Goal: Task Accomplishment & Management: Use online tool/utility

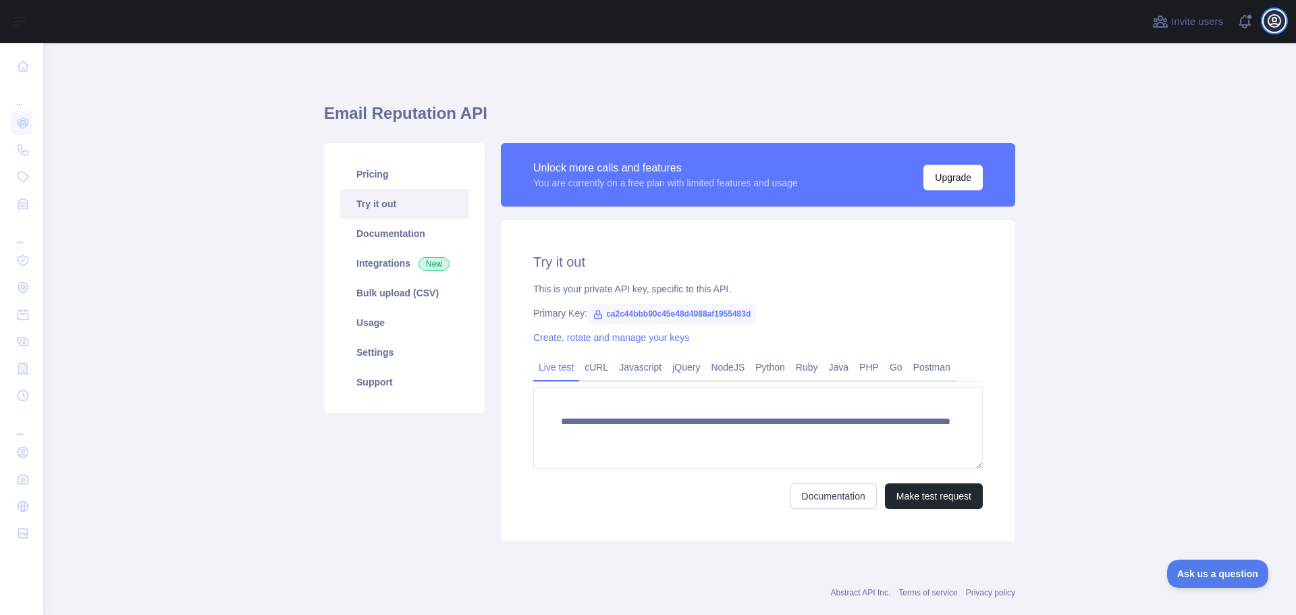
click at [1268, 24] on icon "button" at bounding box center [1274, 21] width 16 height 16
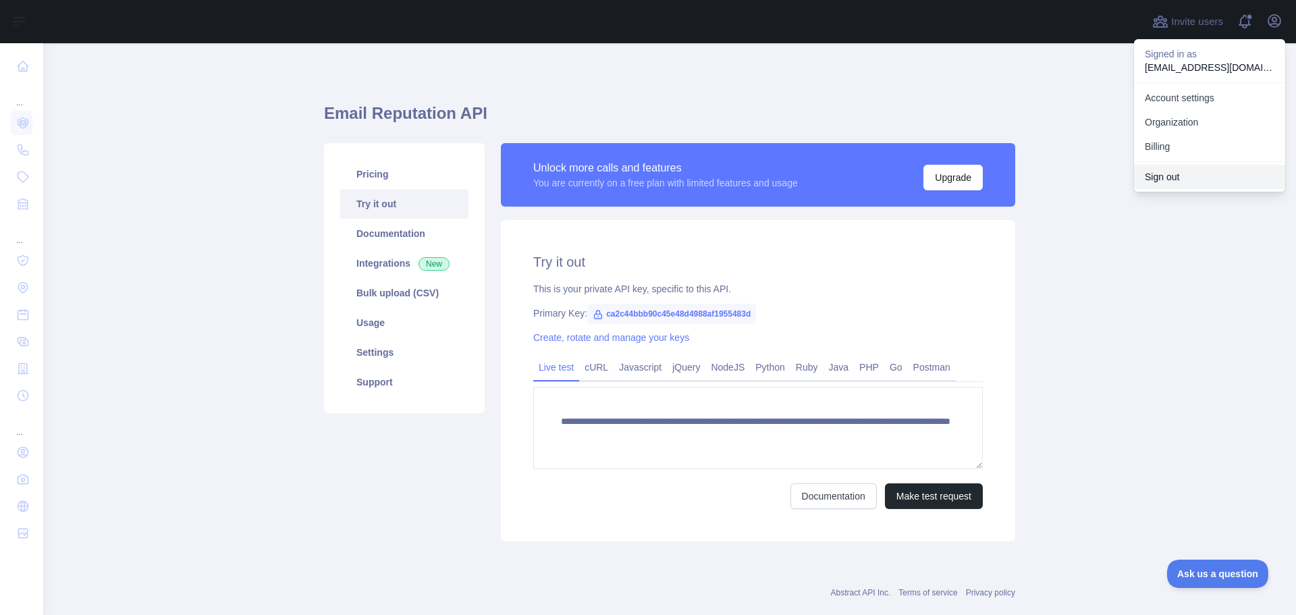
click at [1164, 174] on button "Sign out" at bounding box center [1209, 177] width 151 height 24
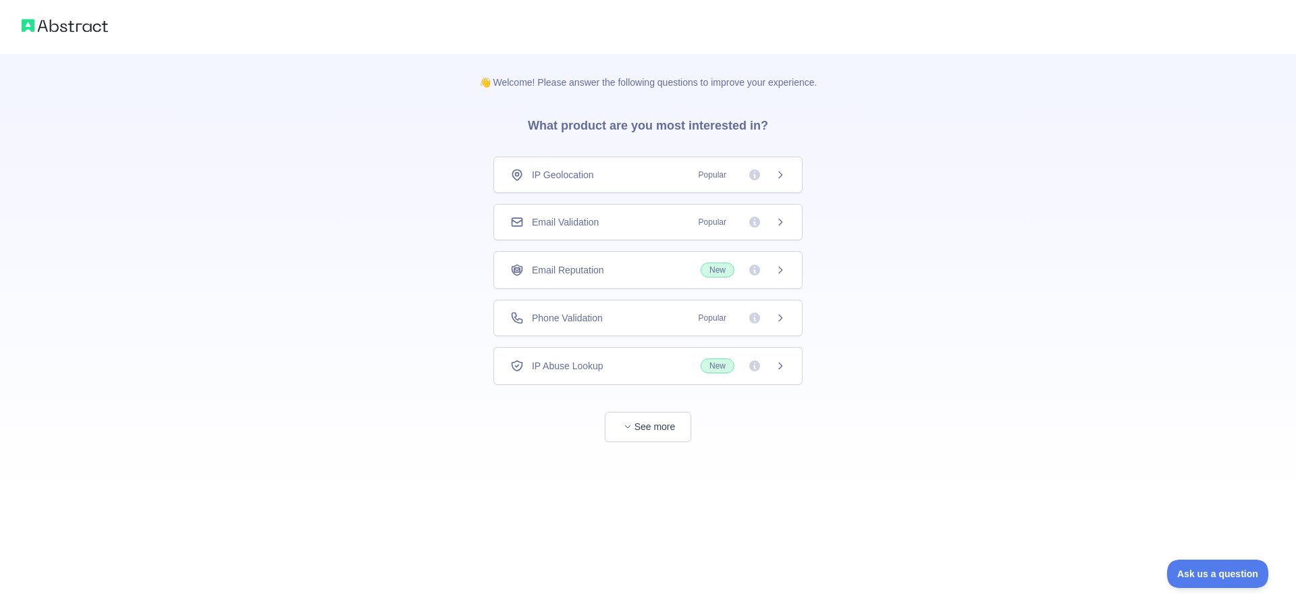
click at [498, 234] on div "Email Validation Popular" at bounding box center [647, 222] width 309 height 36
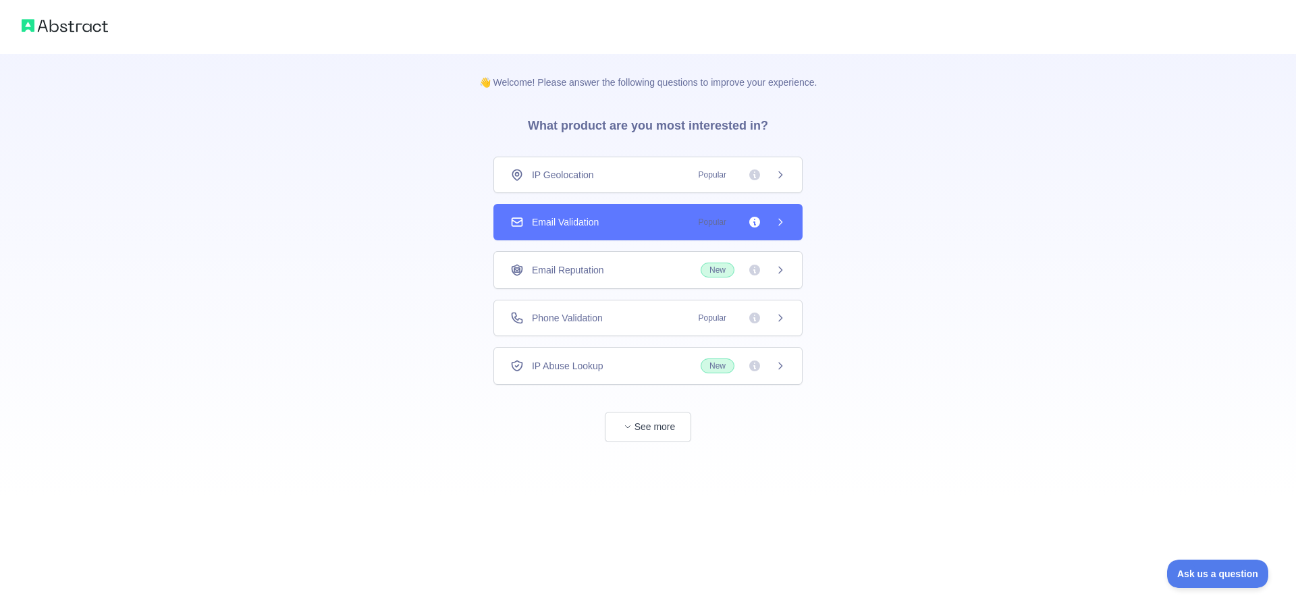
click at [536, 226] on span "Email Validation" at bounding box center [565, 222] width 67 height 14
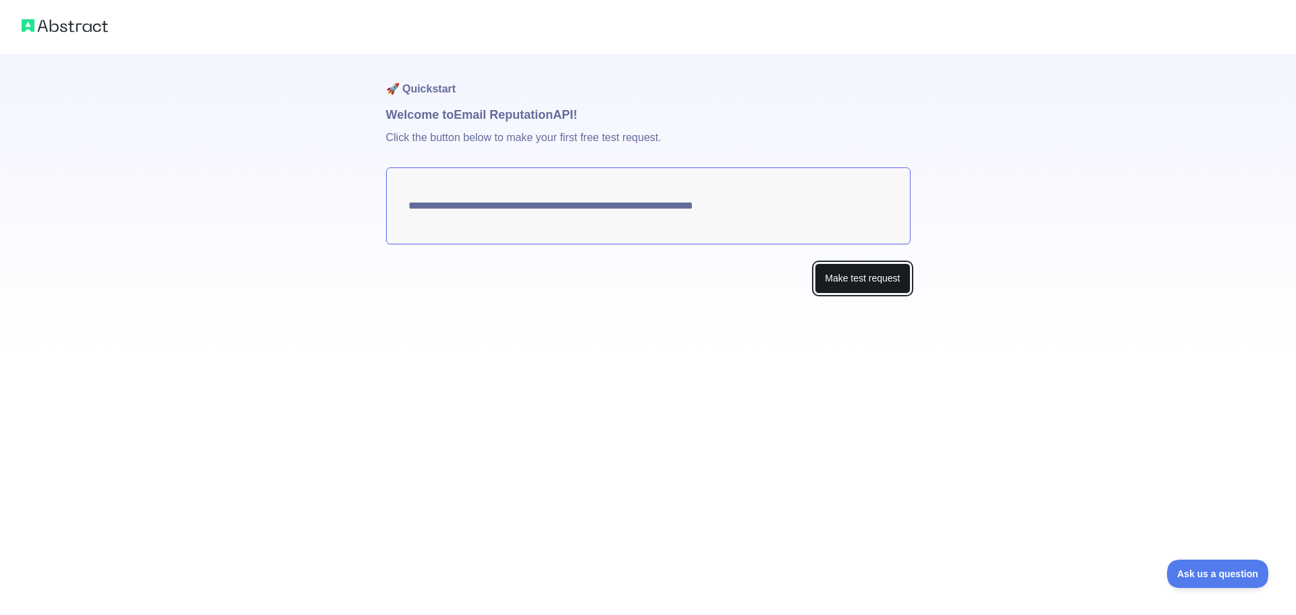
click at [878, 281] on button "Make test request" at bounding box center [862, 278] width 95 height 30
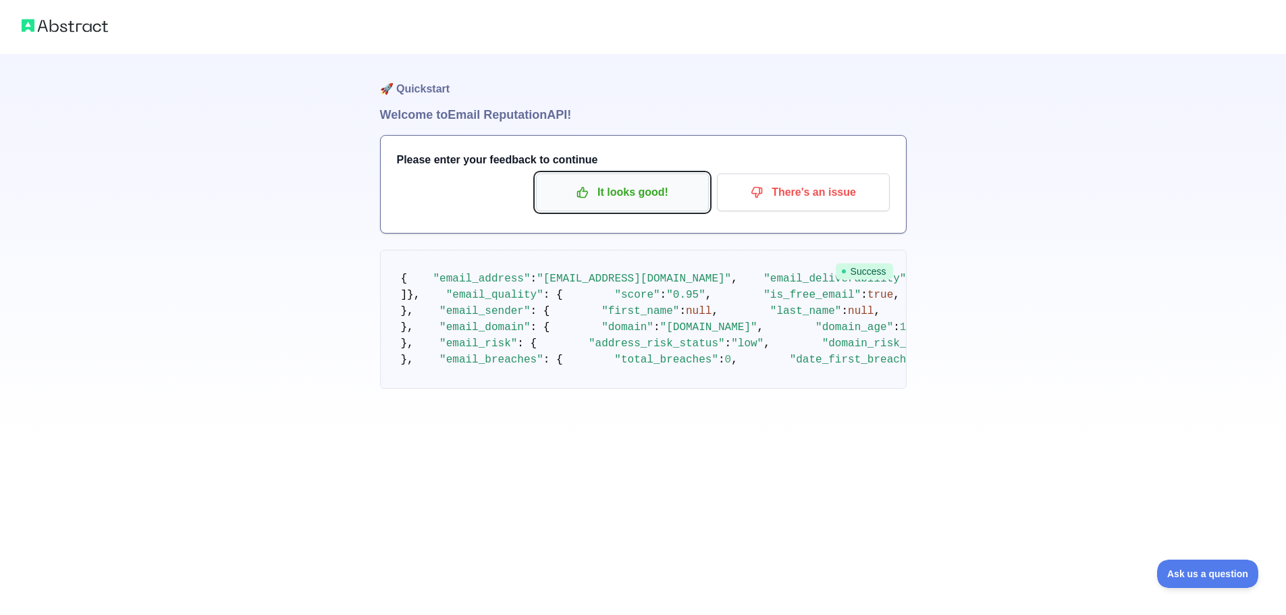
click at [575, 203] on p "It looks good!" at bounding box center [622, 192] width 153 height 23
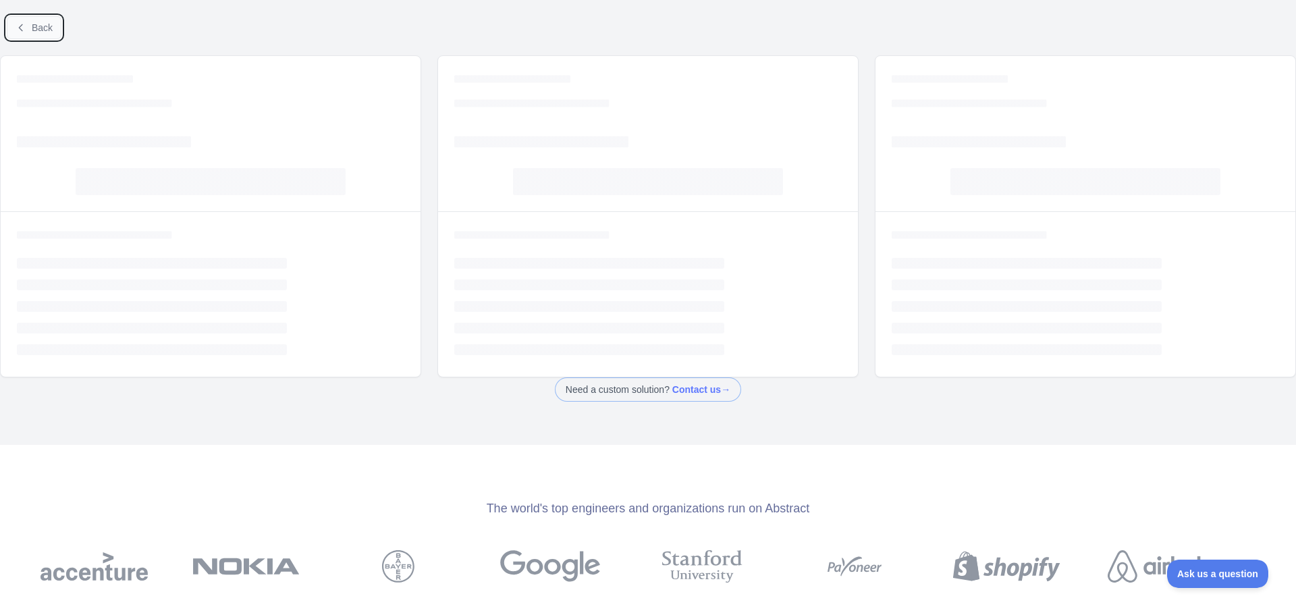
click at [24, 28] on icon at bounding box center [21, 27] width 11 height 11
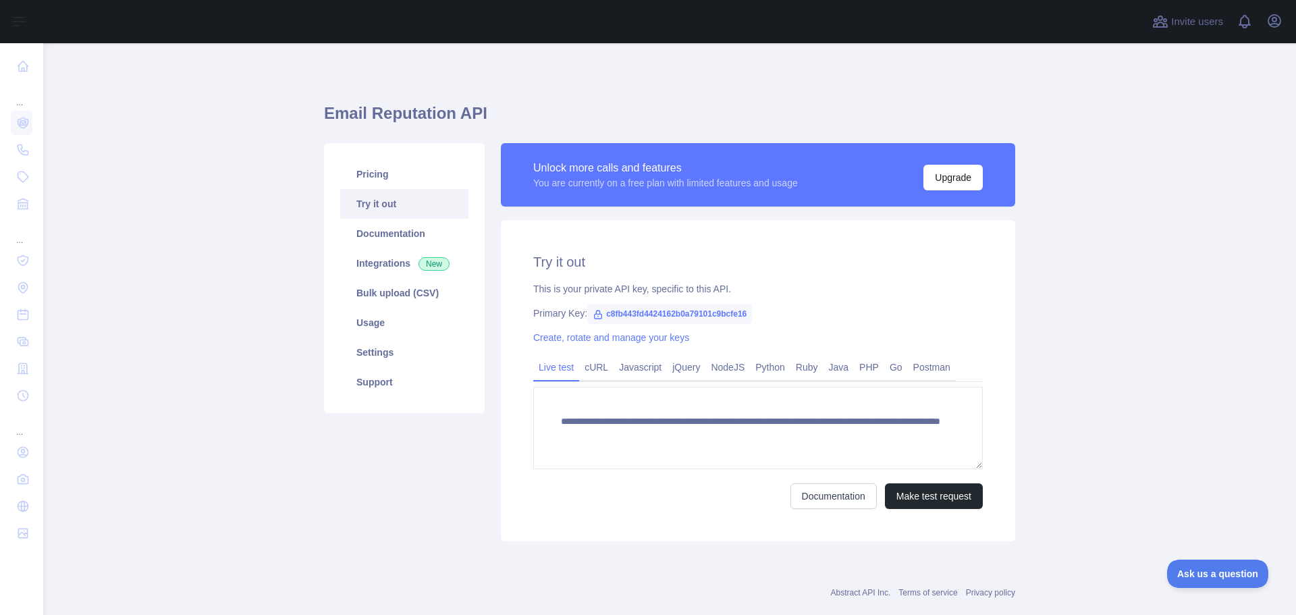
click at [616, 315] on span "c8fb443fd4424162b0a79101c9bcfe16" at bounding box center [669, 314] width 165 height 20
copy span "c8fb443fd4424162b0a79101c9bcfe16"
